Goal: Task Accomplishment & Management: Manage account settings

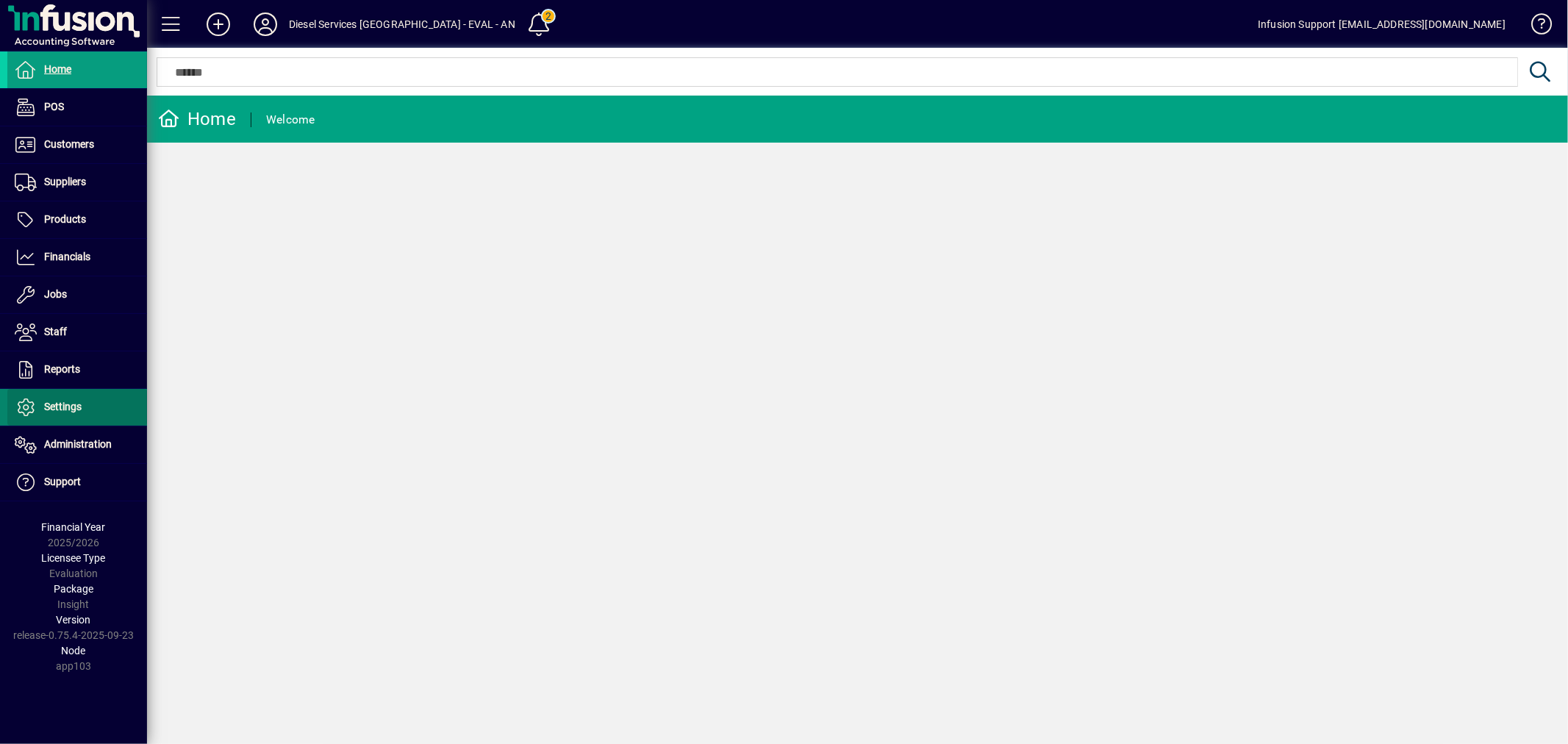
click at [67, 411] on span "Settings" at bounding box center [62, 406] width 37 height 12
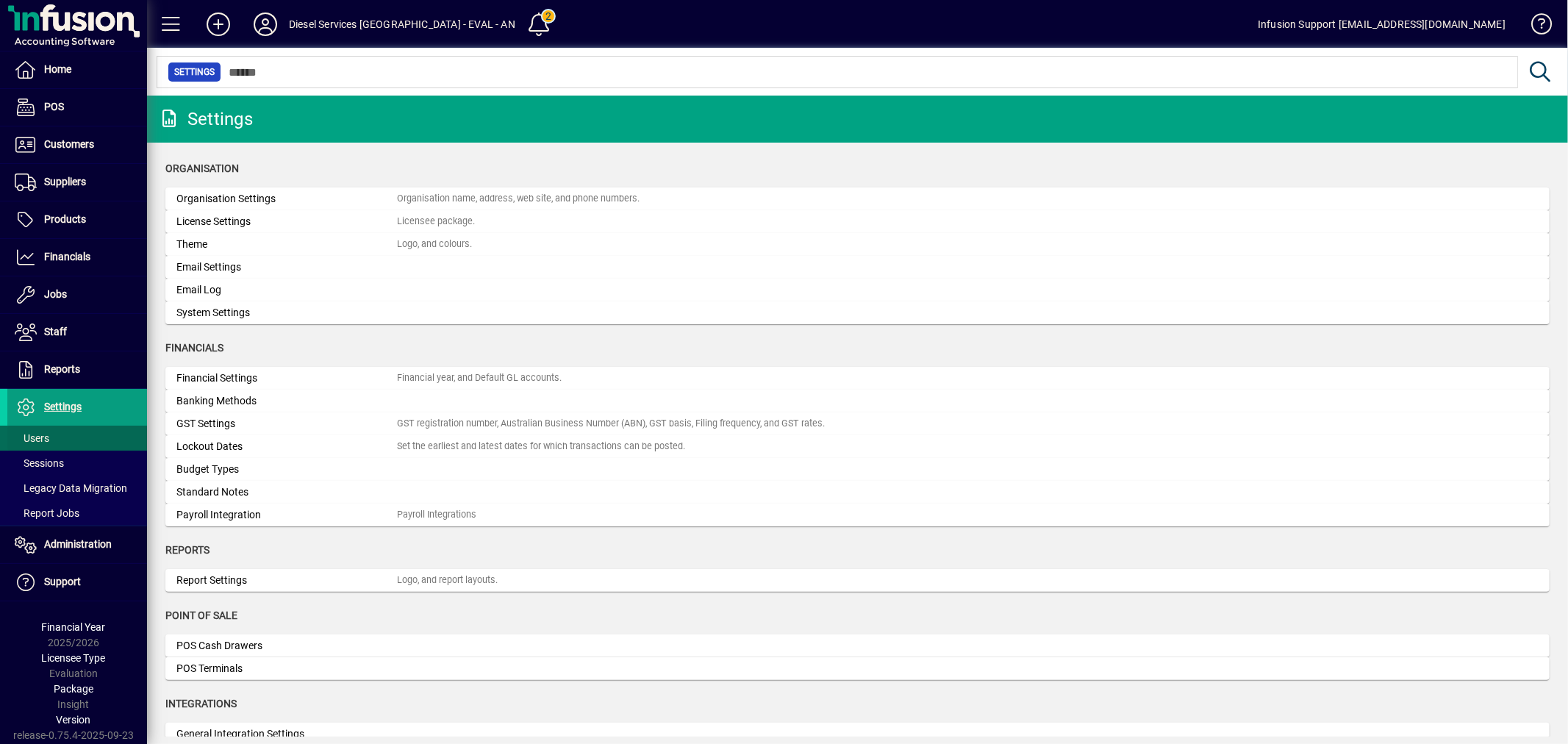
click at [69, 437] on span at bounding box center [77, 437] width 140 height 35
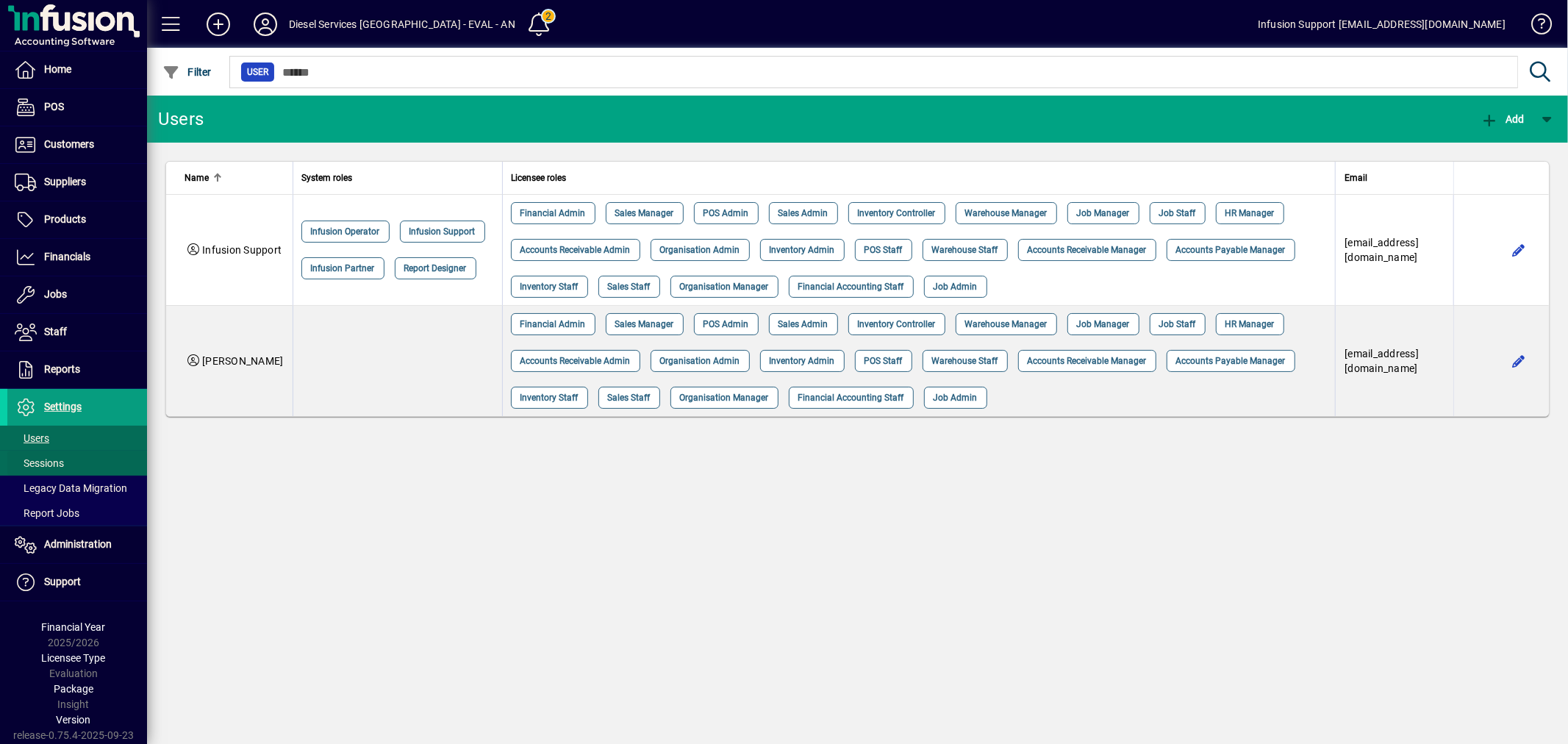
click at [82, 464] on span at bounding box center [77, 463] width 140 height 35
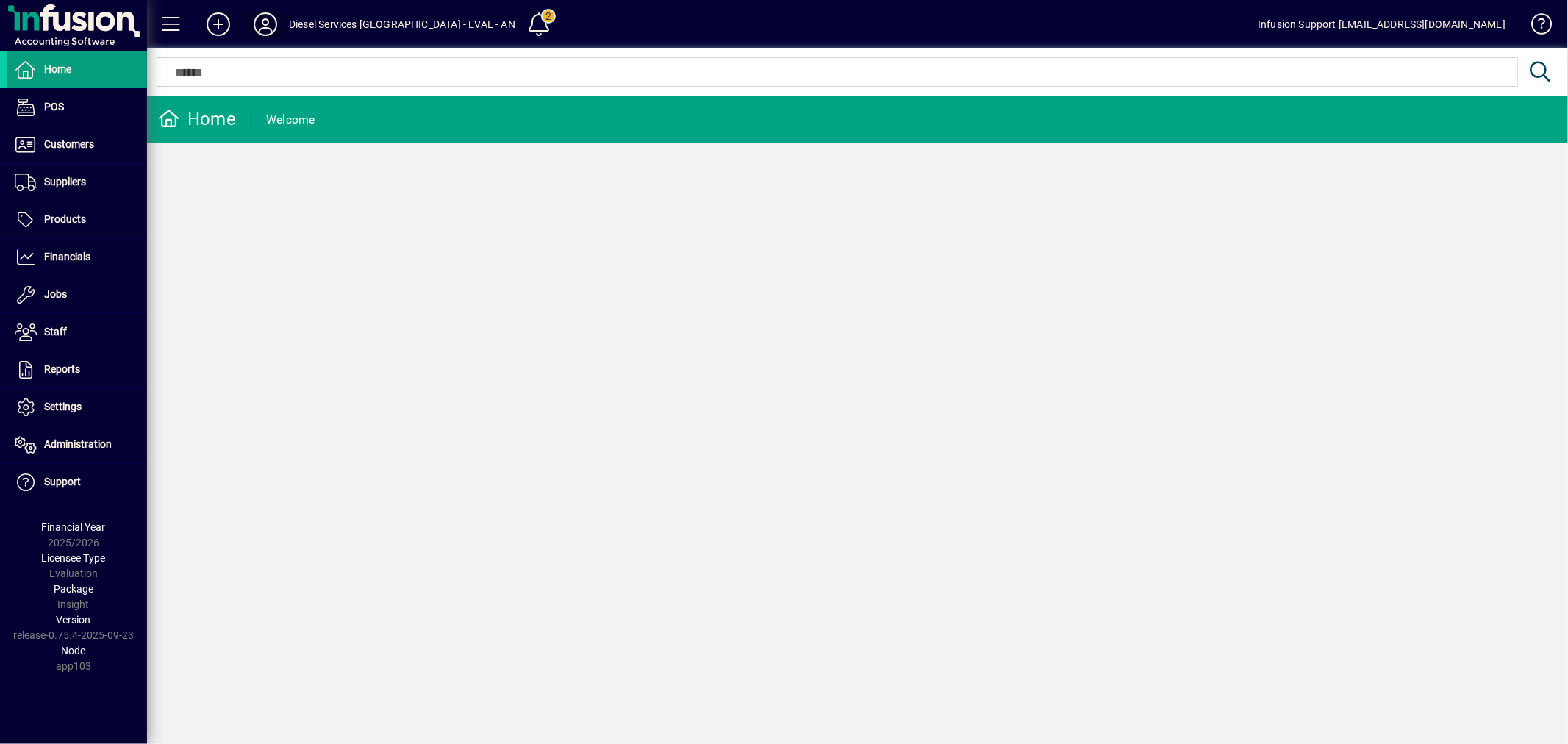
click at [266, 19] on icon at bounding box center [265, 25] width 29 height 24
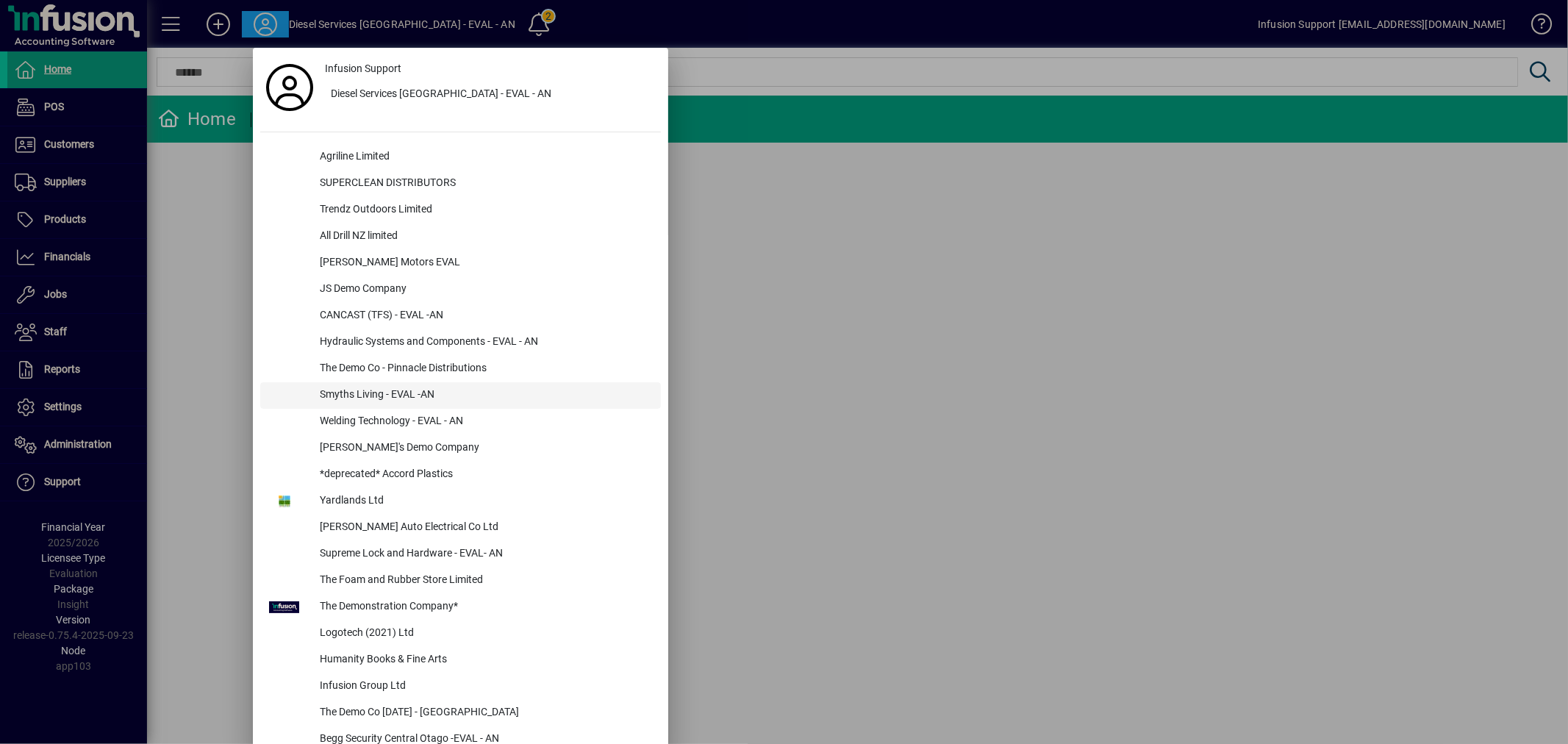
click at [372, 395] on div "Smyths Living - EVAL -AN" at bounding box center [485, 395] width 353 height 26
